Goal: Information Seeking & Learning: Find specific fact

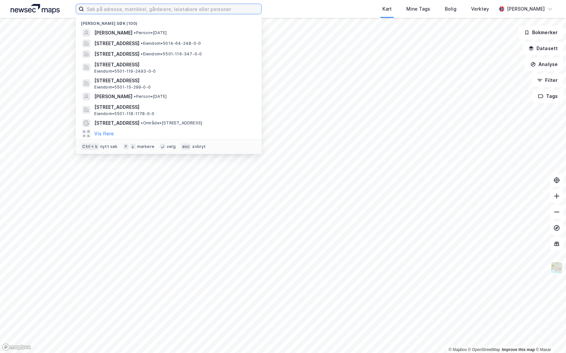
click at [211, 7] on input at bounding box center [172, 9] width 177 height 10
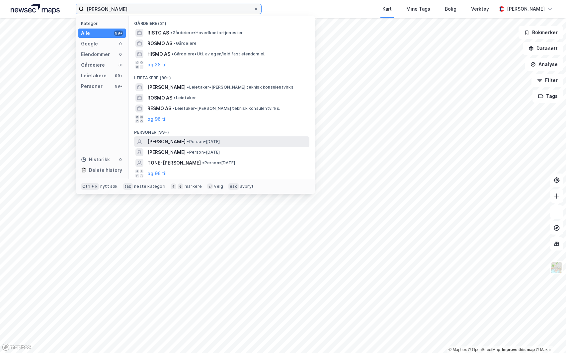
type input "[PERSON_NAME]"
click at [192, 146] on div "[PERSON_NAME] • Person • [DATE]" at bounding box center [221, 141] width 175 height 11
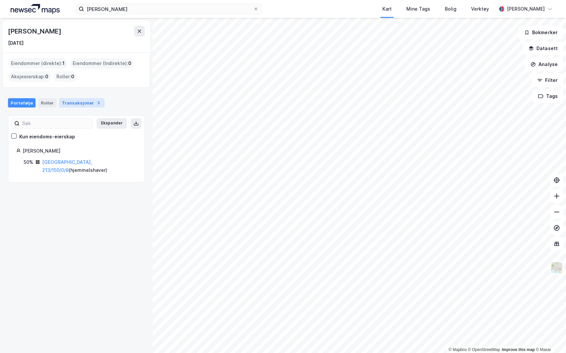
click at [59, 102] on div "Transaksjoner 5" at bounding box center [81, 102] width 45 height 9
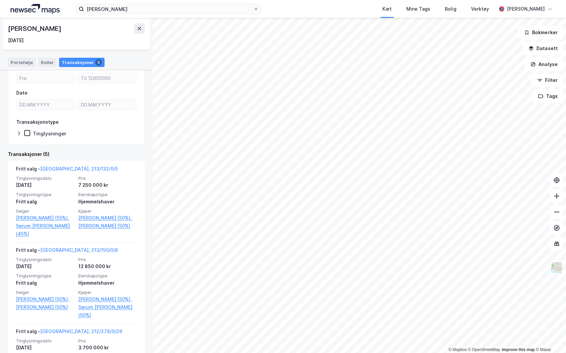
scroll to position [60, 0]
